Goal: Information Seeking & Learning: Learn about a topic

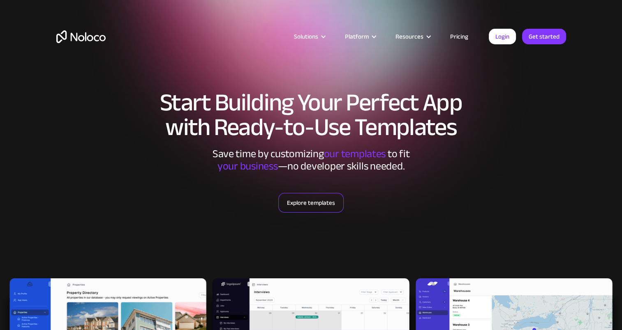
click at [298, 211] on link "Explore templates" at bounding box center [310, 203] width 65 height 20
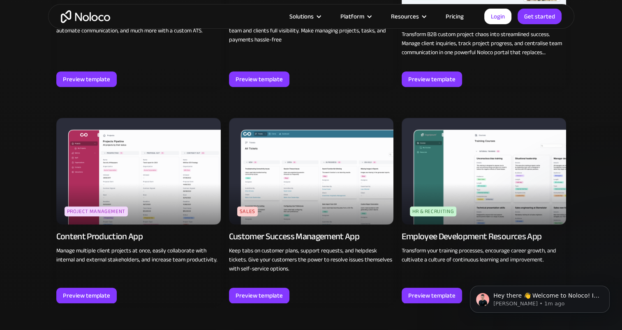
scroll to position [734, 0]
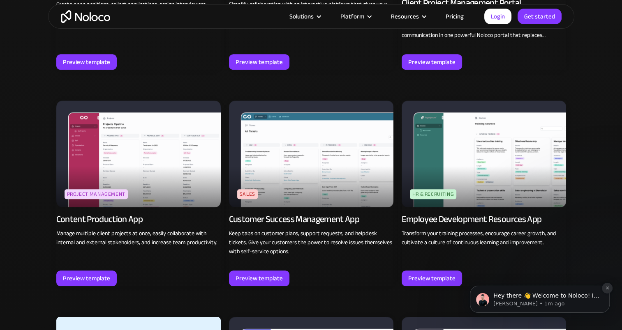
click at [607, 288] on icon "Dismiss notification" at bounding box center [606, 288] width 3 height 3
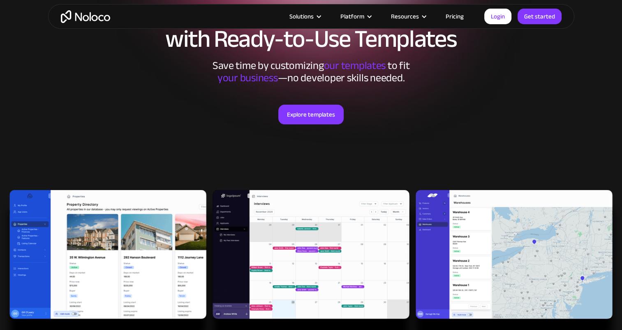
scroll to position [0, 0]
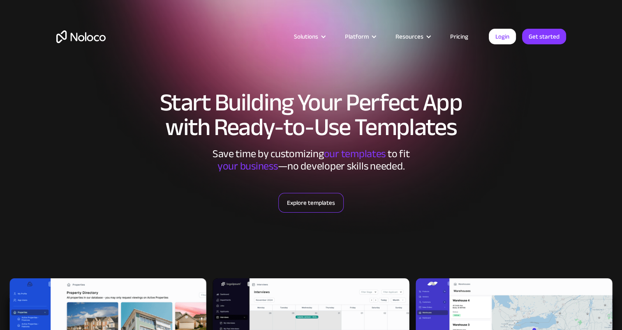
click at [328, 202] on link "Explore templates" at bounding box center [310, 203] width 65 height 20
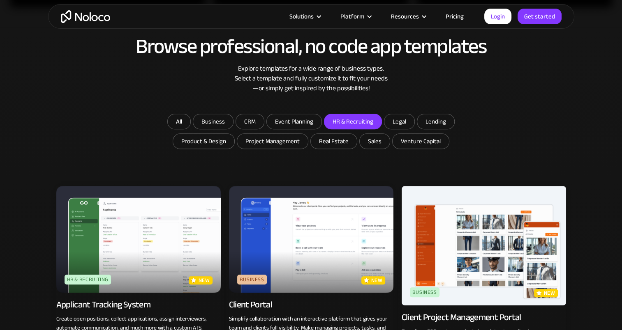
scroll to position [405, 0]
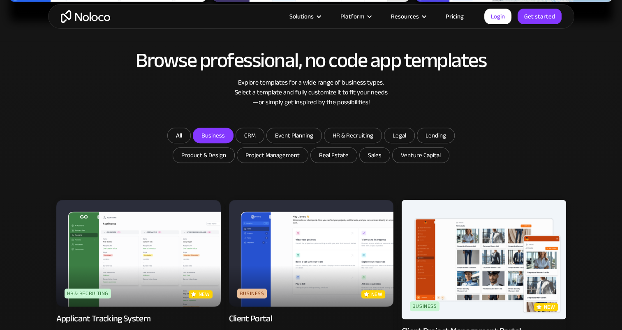
click at [214, 138] on input "Business" at bounding box center [213, 135] width 40 height 15
checkbox input "true"
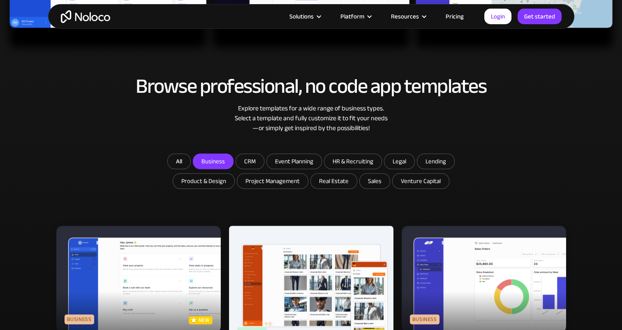
scroll to position [364, 0]
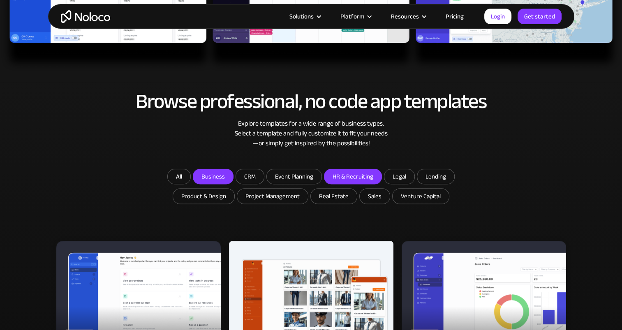
click at [353, 174] on input "HR & Recruiting" at bounding box center [352, 176] width 57 height 15
checkbox input "true"
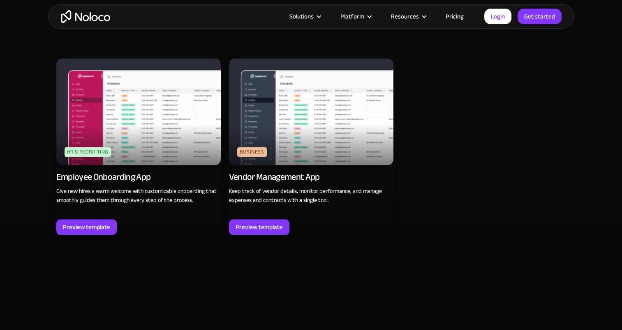
scroll to position [1227, 0]
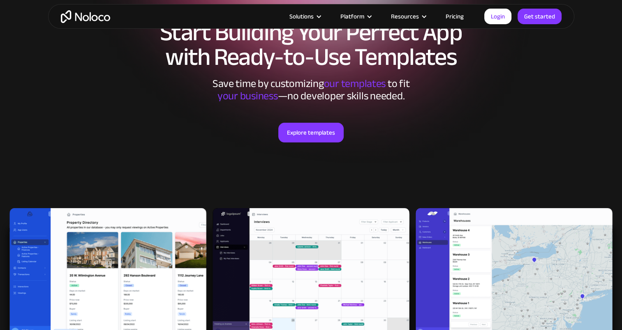
scroll to position [0, 0]
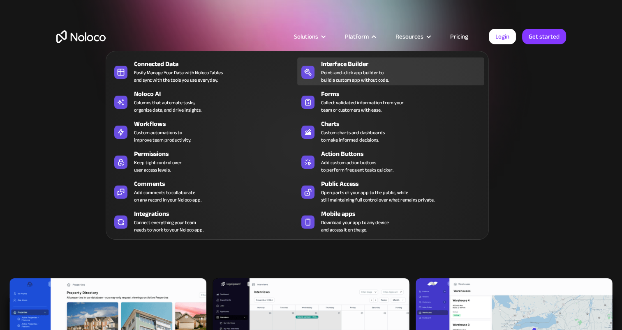
click at [362, 66] on div "Interface Builder" at bounding box center [404, 64] width 167 height 10
